Goal: Task Accomplishment & Management: Manage account settings

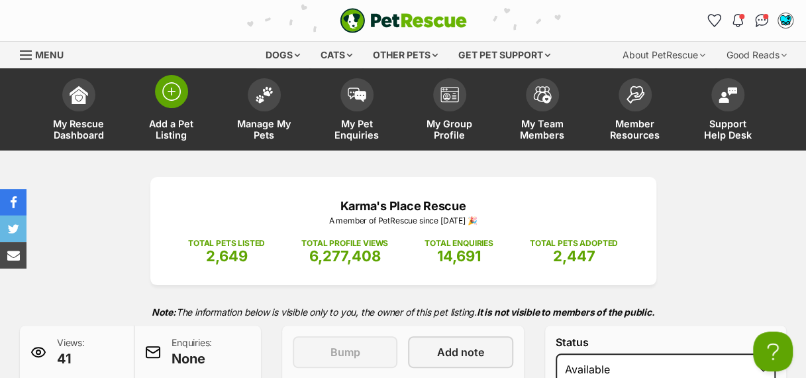
drag, startPoint x: 0, startPoint y: 0, endPoint x: 174, endPoint y: 93, distance: 197.3
click at [174, 93] on img at bounding box center [171, 91] width 19 height 19
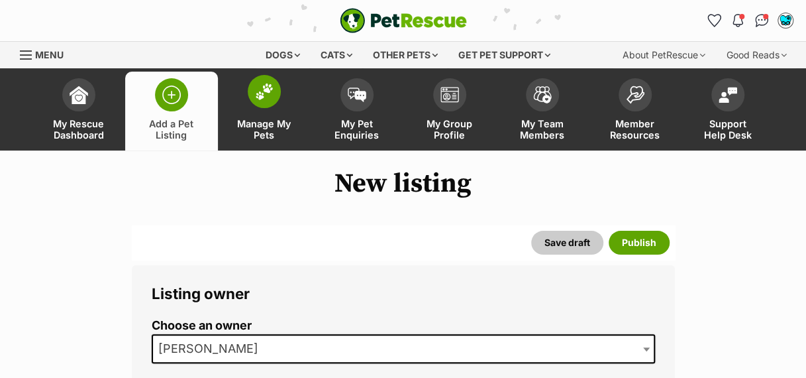
click at [270, 101] on span at bounding box center [264, 91] width 33 height 33
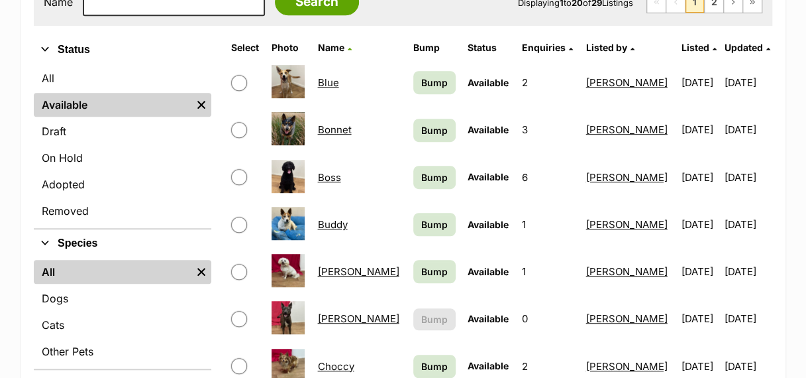
scroll to position [288, 0]
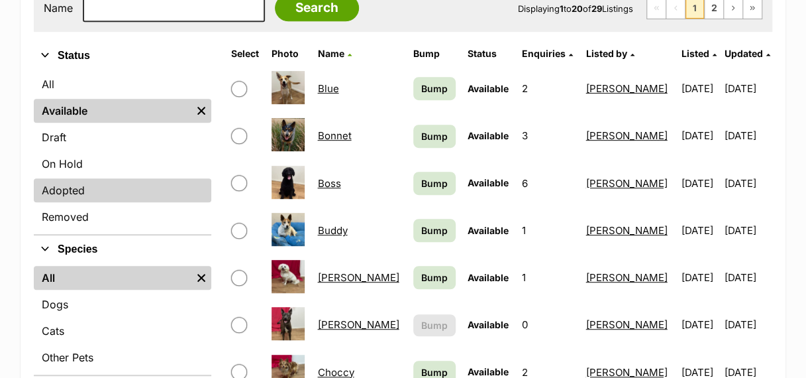
click at [138, 180] on link "Adopted" at bounding box center [123, 190] width 178 height 24
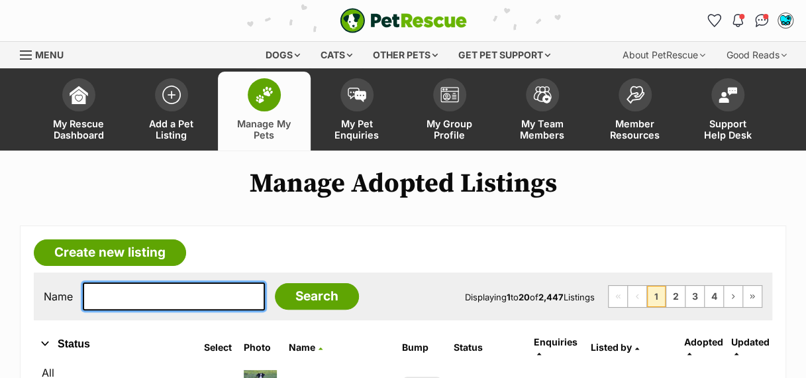
click at [136, 303] on input "text" at bounding box center [174, 296] width 182 height 28
type input "grover"
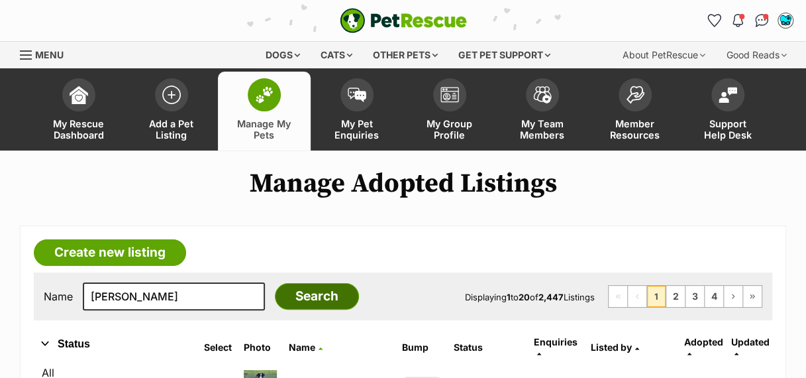
click at [289, 295] on input "Search" at bounding box center [317, 296] width 84 height 26
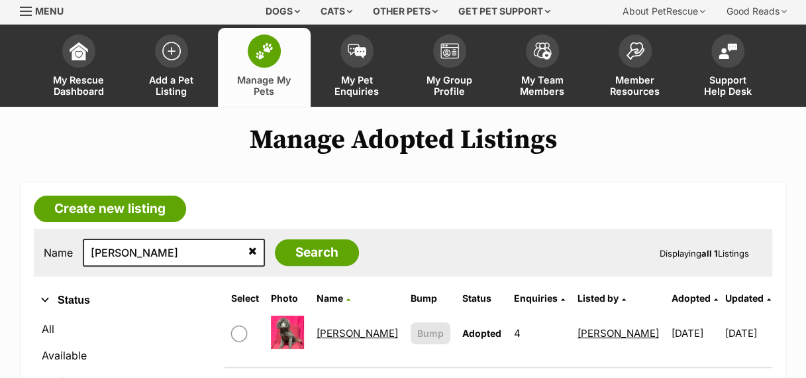
scroll to position [74, 0]
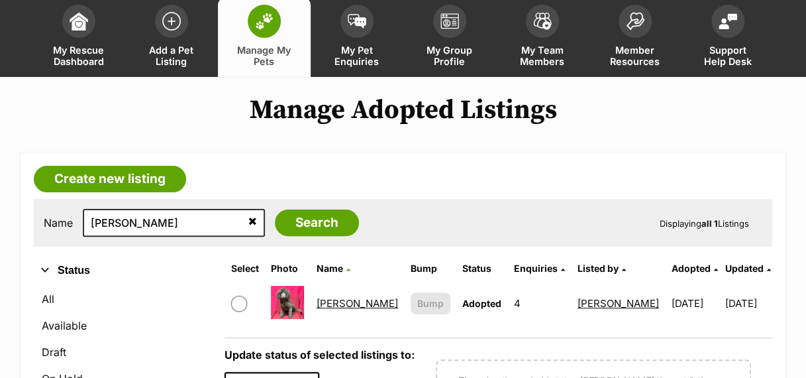
click at [351, 305] on link "Grover" at bounding box center [357, 303] width 81 height 13
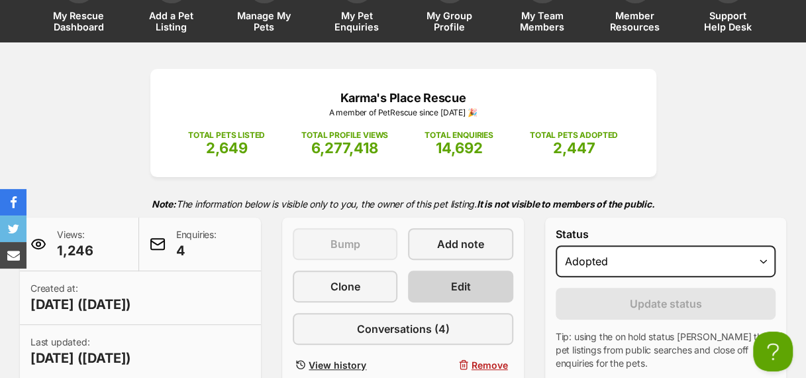
click at [487, 293] on link "Edit" at bounding box center [460, 286] width 105 height 32
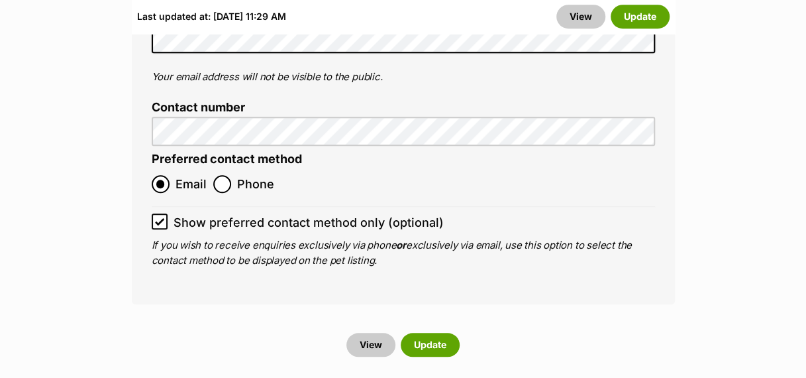
scroll to position [5282, 0]
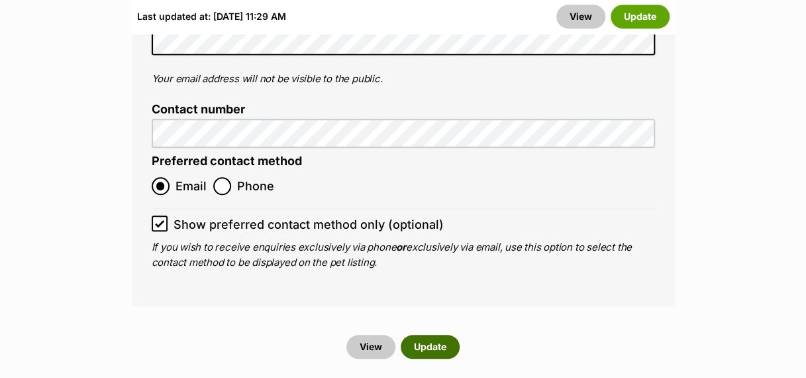
click at [437, 334] on button "Update" at bounding box center [430, 346] width 59 height 24
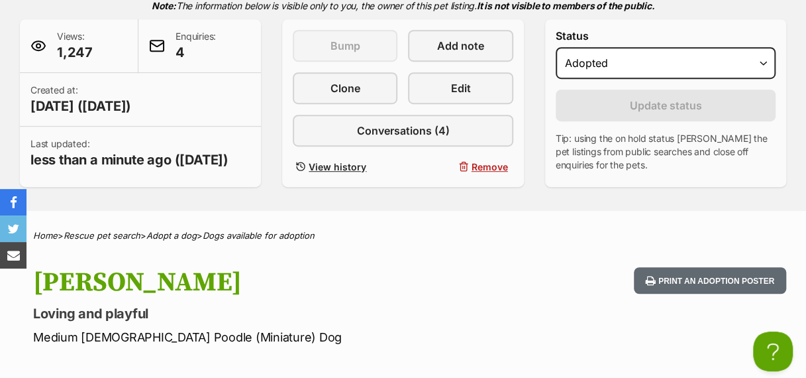
scroll to position [299, 0]
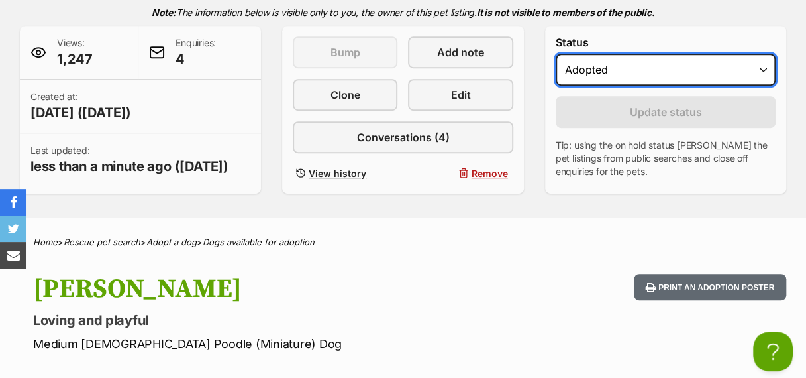
click at [756, 79] on select "Draft - not available as listing has enquires Available On hold Adopted" at bounding box center [666, 70] width 220 height 32
select select "active"
click at [556, 54] on select "Draft - not available as listing has enquires Available On hold Adopted" at bounding box center [666, 70] width 220 height 32
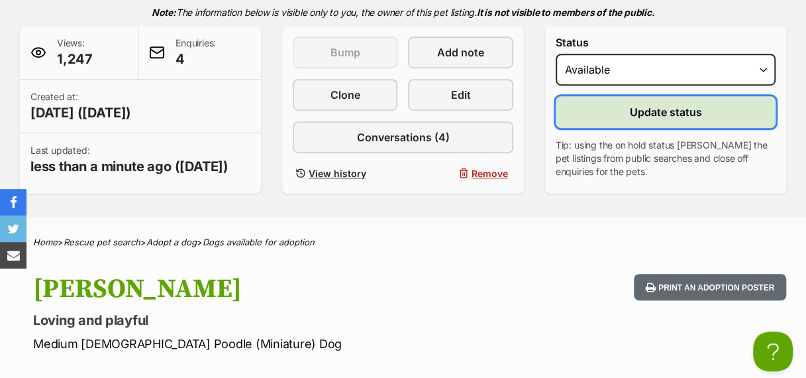
click at [693, 106] on span "Update status" at bounding box center [665, 112] width 72 height 16
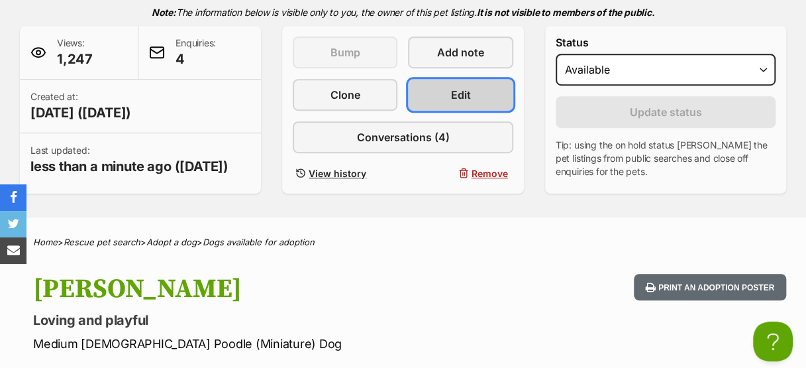
click at [459, 93] on span "Edit" at bounding box center [461, 95] width 20 height 16
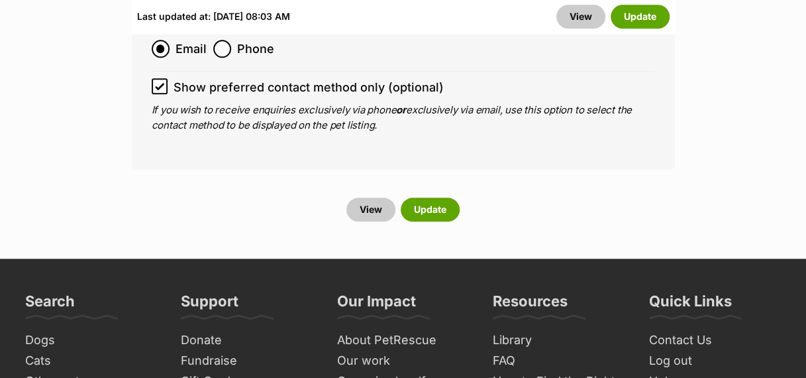
scroll to position [5416, 0]
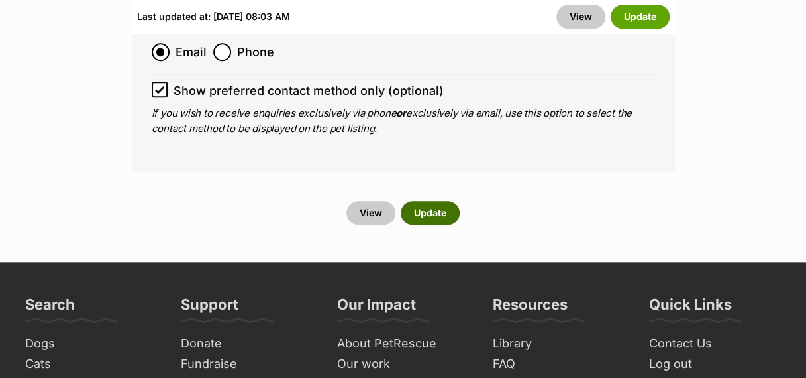
click at [433, 201] on button "Update" at bounding box center [430, 213] width 59 height 24
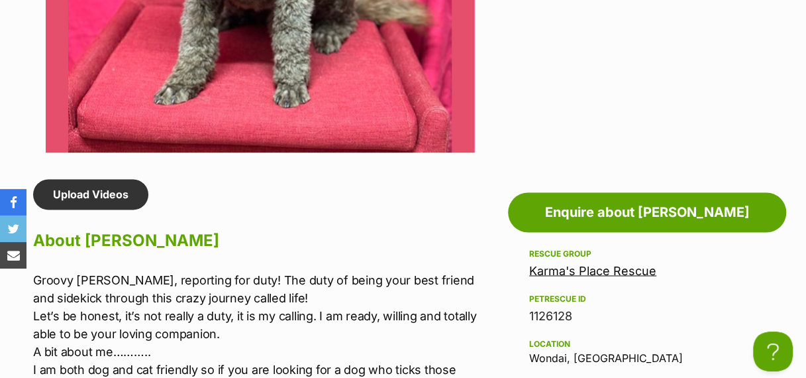
scroll to position [972, 0]
